Goal: Task Accomplishment & Management: Manage account settings

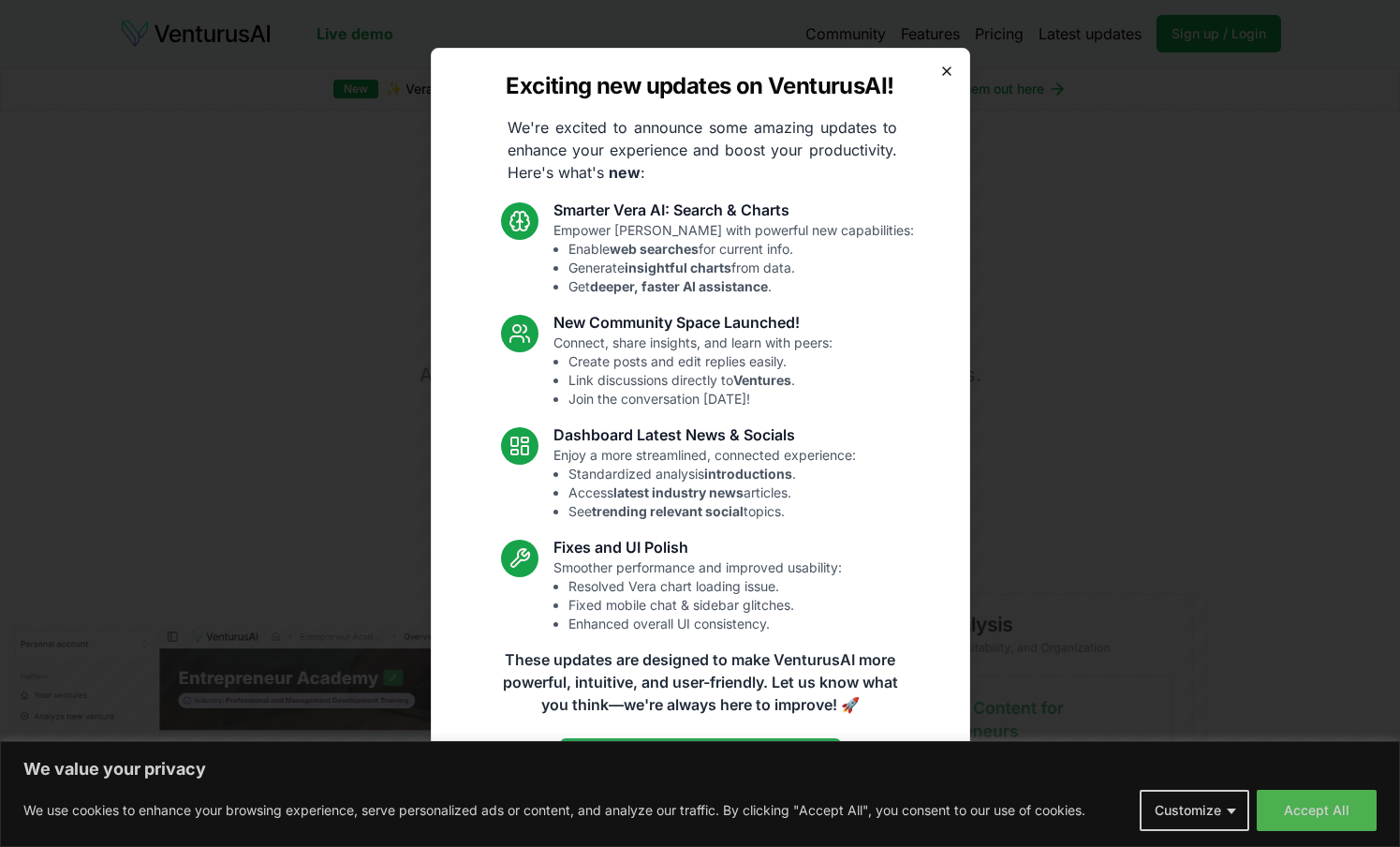
click at [948, 75] on icon "button" at bounding box center [946, 71] width 15 height 15
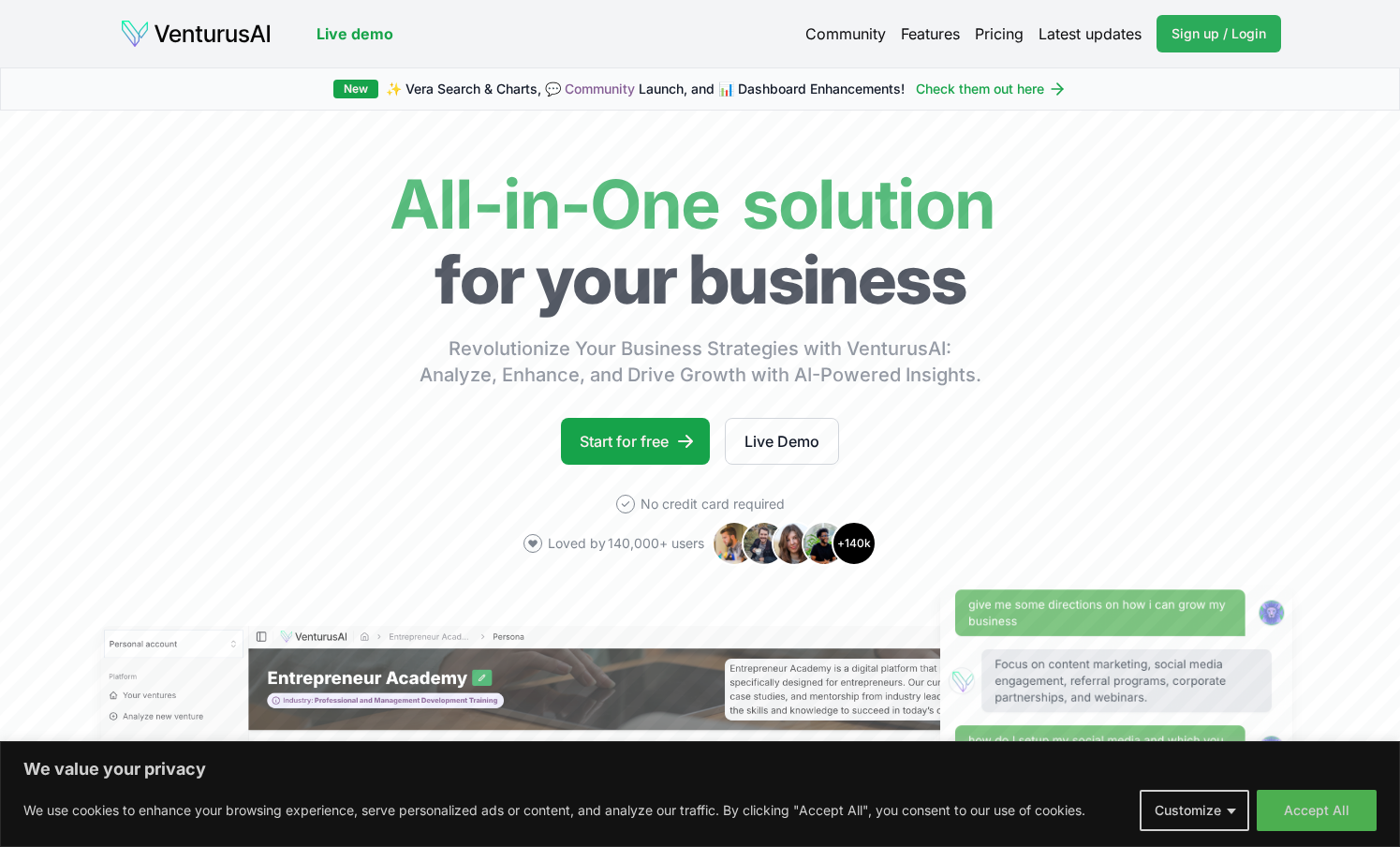
click at [1233, 36] on span "Sign up / Login" at bounding box center [1218, 33] width 95 height 19
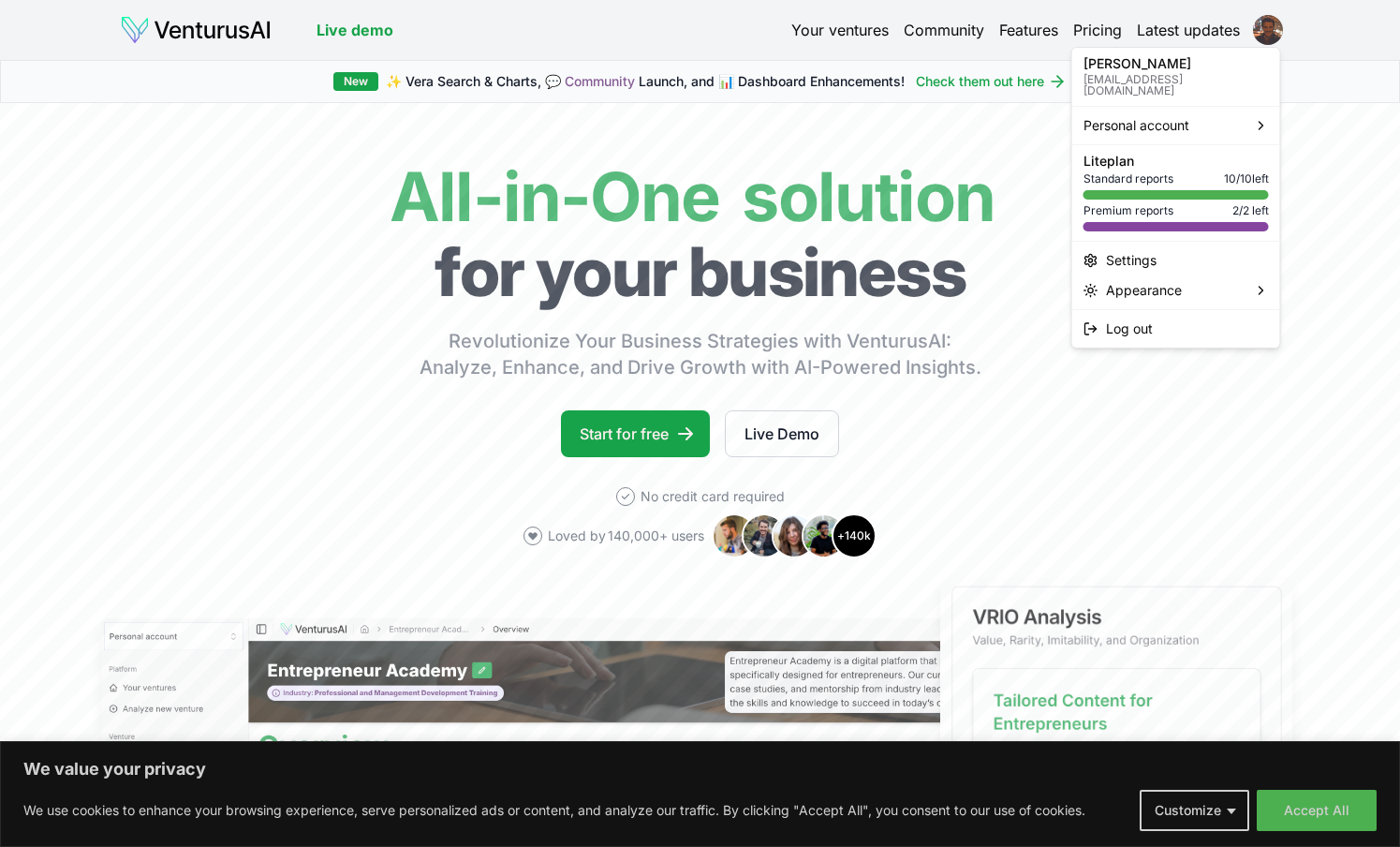
click at [1274, 30] on html "We value your privacy We use cookies to enhance your browsing experience, serve…" at bounding box center [700, 424] width 1400 height 847
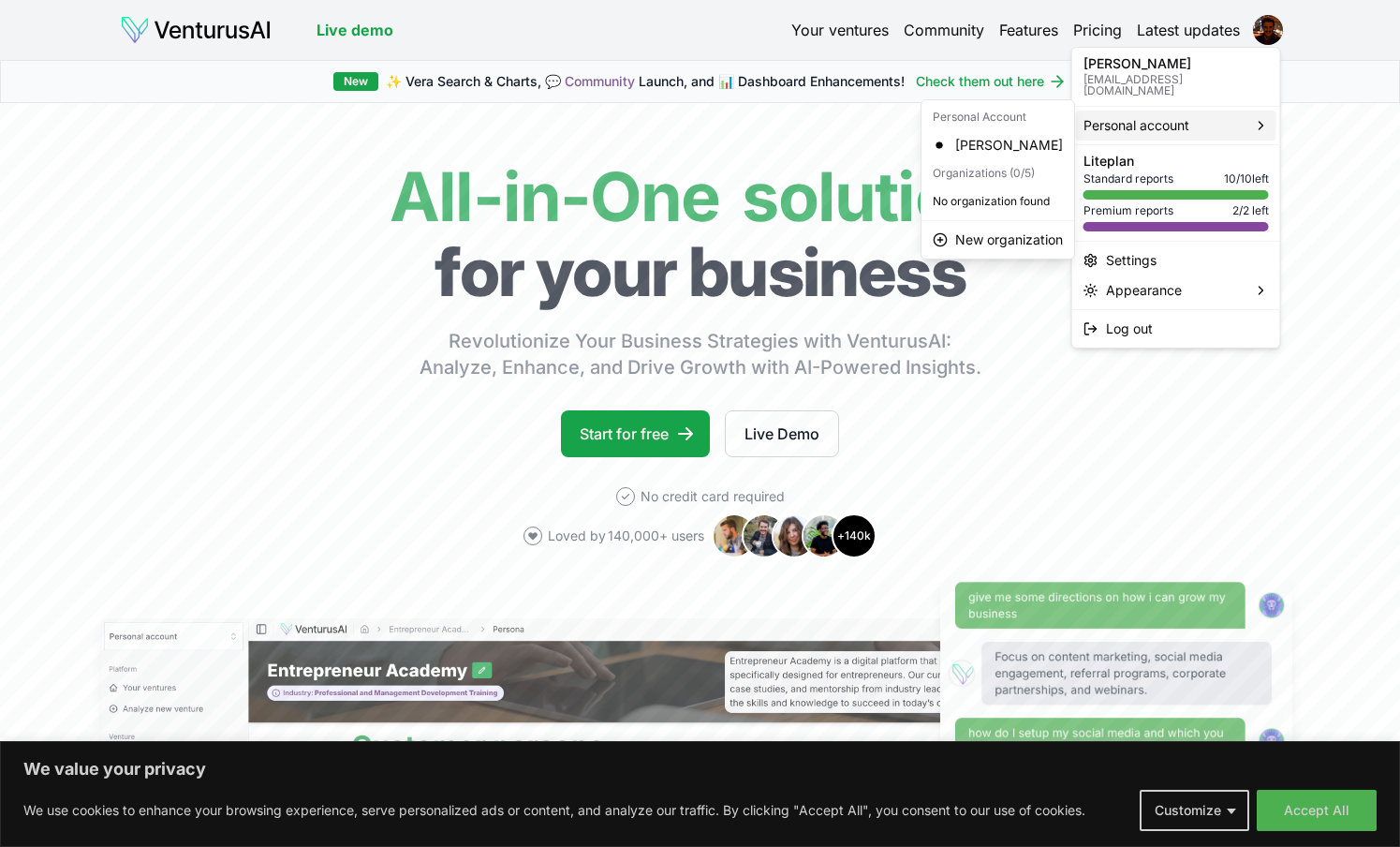
click at [1169, 116] on span "Personal account" at bounding box center [1136, 125] width 106 height 19
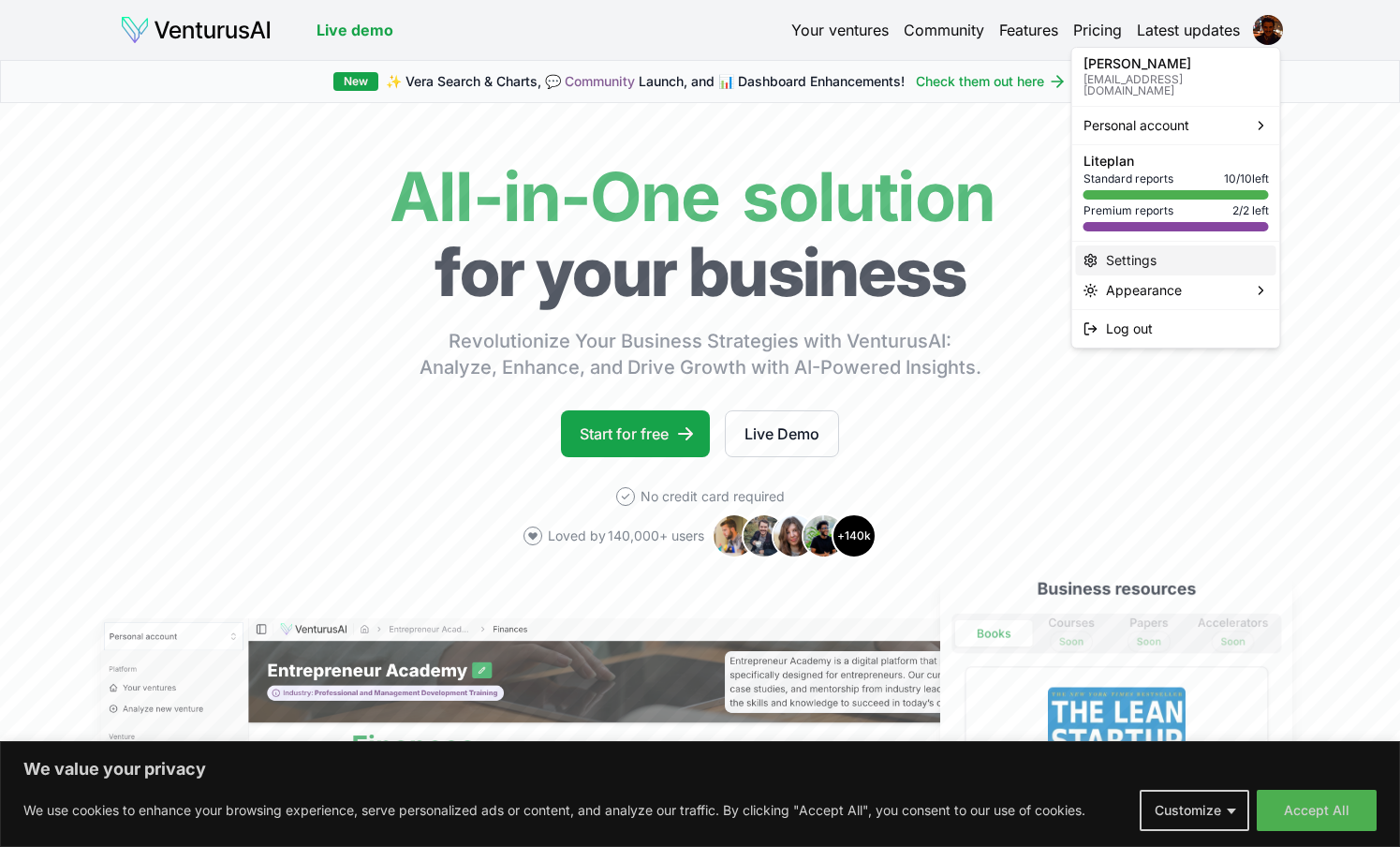
click at [1157, 252] on div "Settings" at bounding box center [1175, 261] width 201 height 30
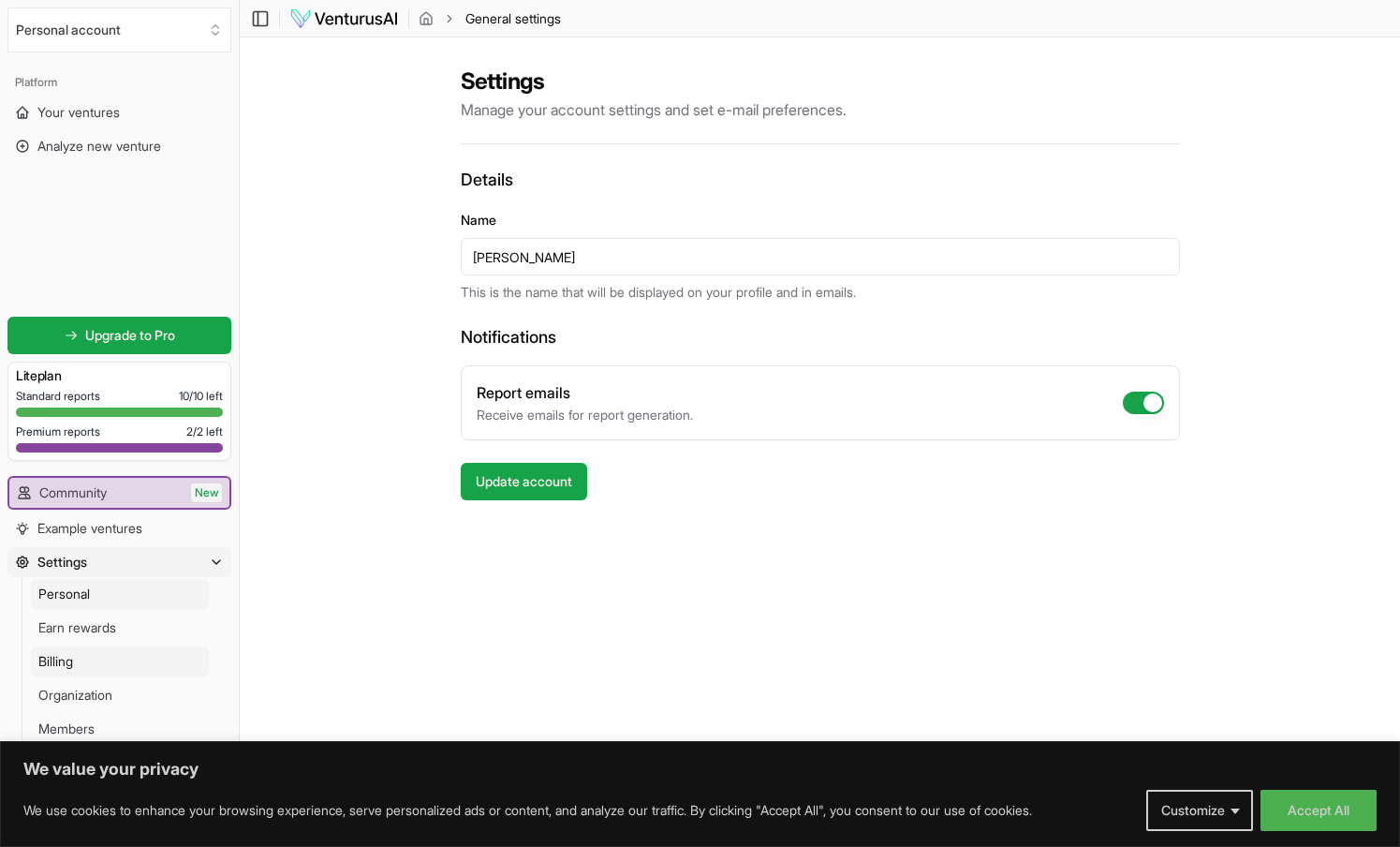
scroll to position [1, 0]
click at [83, 661] on link "Billing" at bounding box center [120, 661] width 178 height 30
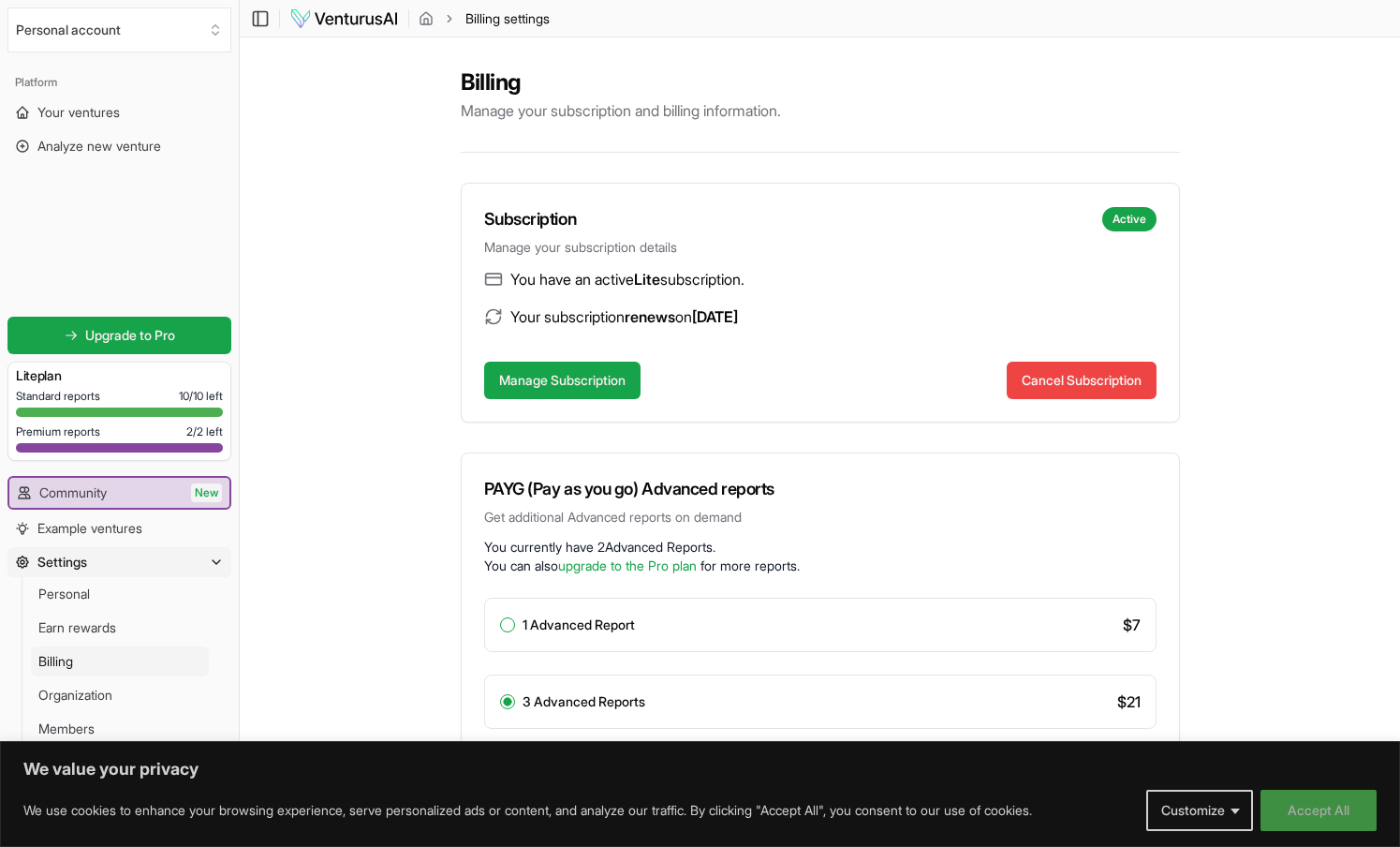
click at [1333, 807] on button "Accept All" at bounding box center [1318, 809] width 116 height 41
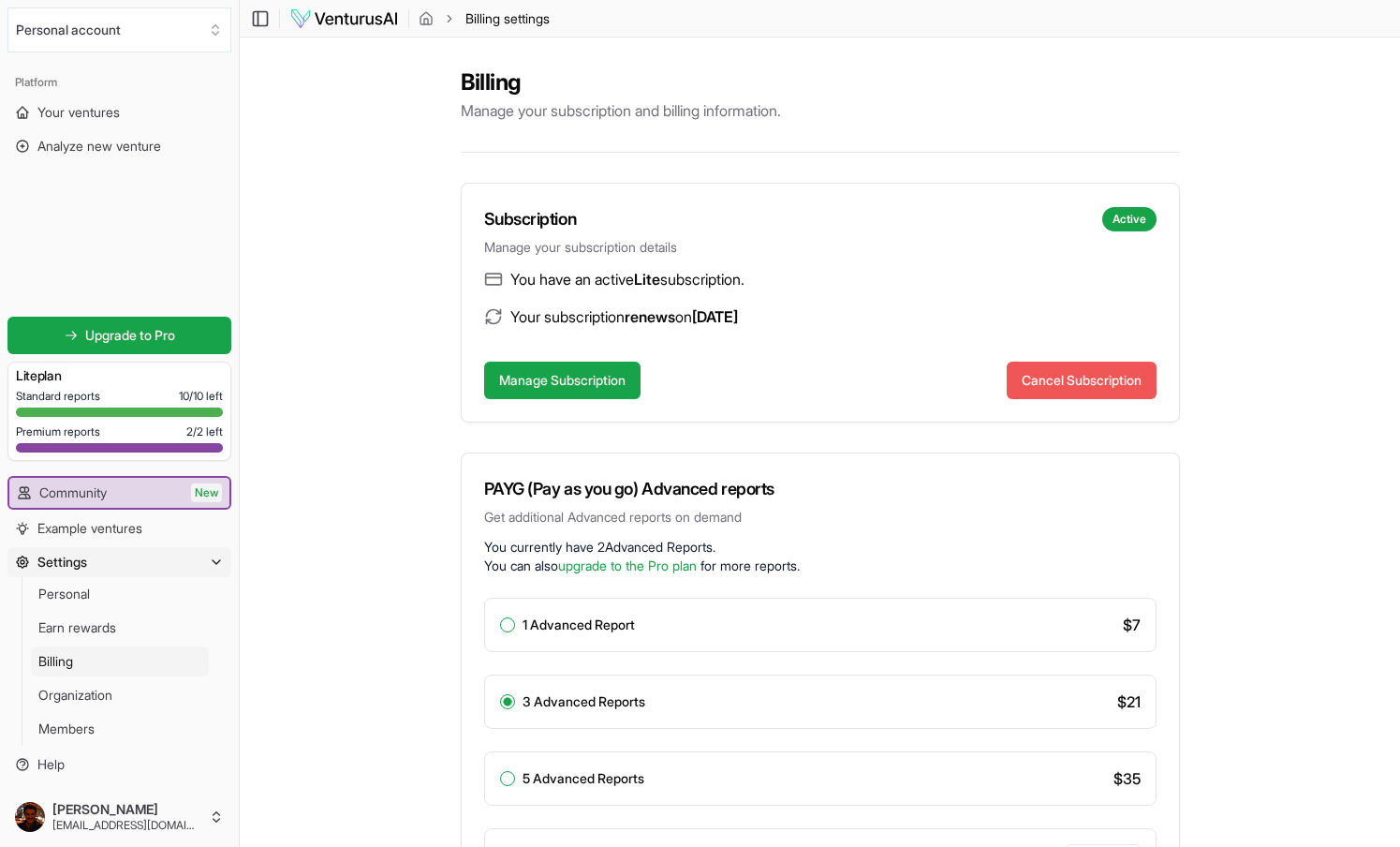
click at [1073, 389] on button "Cancel Subscription" at bounding box center [1081, 381] width 150 height 38
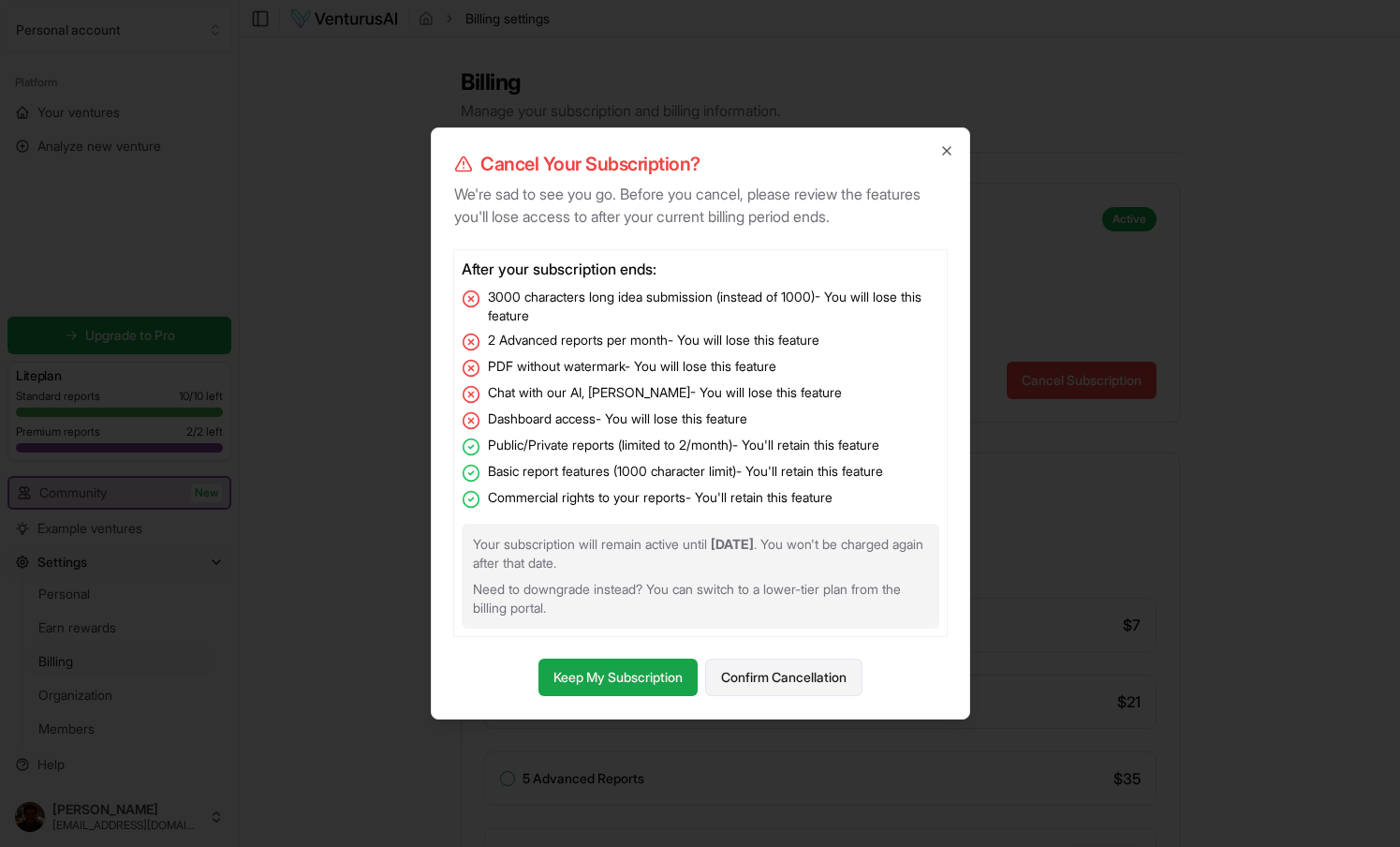
click at [751, 678] on button "Confirm Cancellation" at bounding box center [784, 677] width 158 height 38
